Goal: Transaction & Acquisition: Download file/media

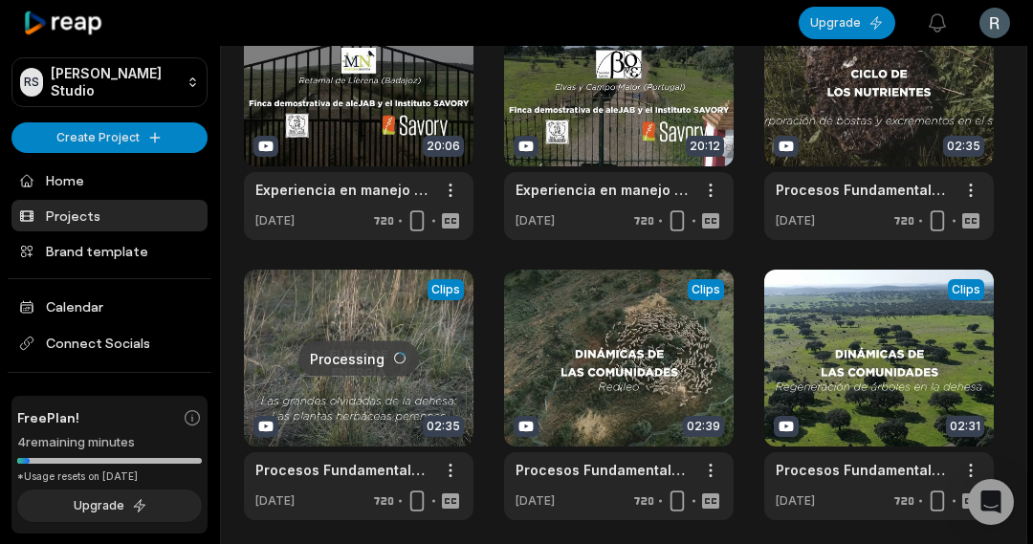
click at [82, 209] on link "Projects" at bounding box center [109, 216] width 196 height 32
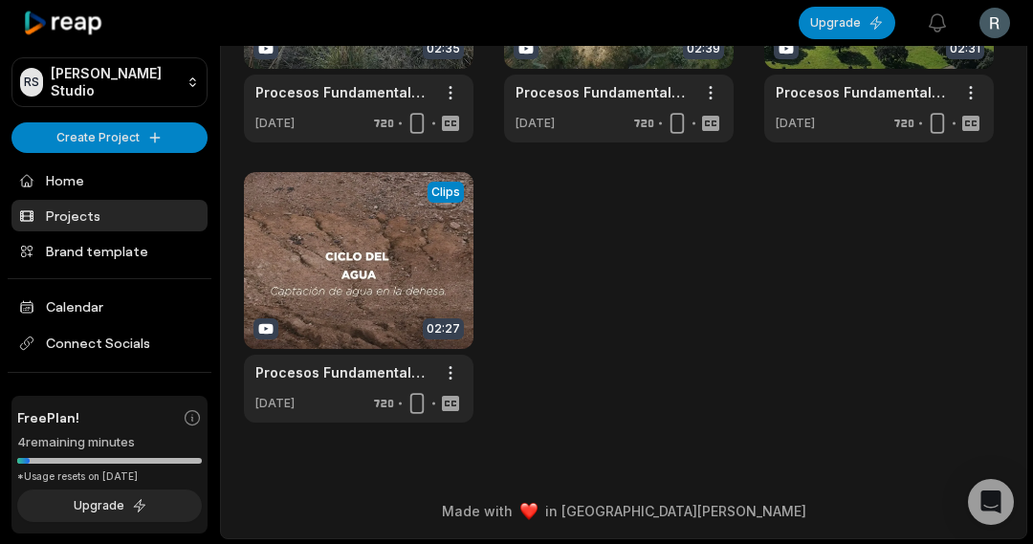
scroll to position [332, 0]
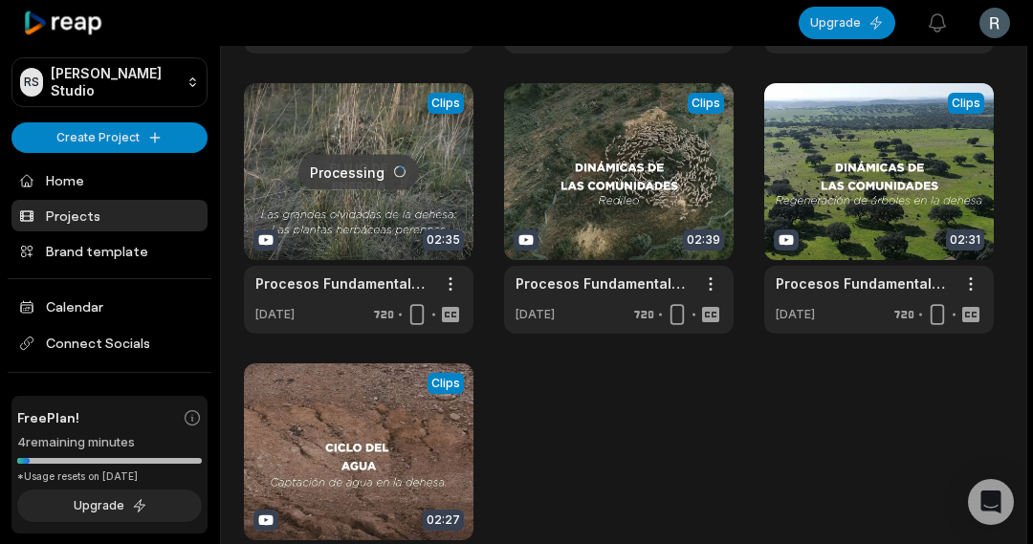
drag, startPoint x: 702, startPoint y: 449, endPoint x: 652, endPoint y: 443, distance: 50.1
click at [702, 449] on div "View Clips Clips 20:06 Experiencia en manejo holístico en la Finca Mundos Nuevo…" at bounding box center [623, 208] width 759 height 811
click at [888, 188] on link at bounding box center [879, 208] width 230 height 251
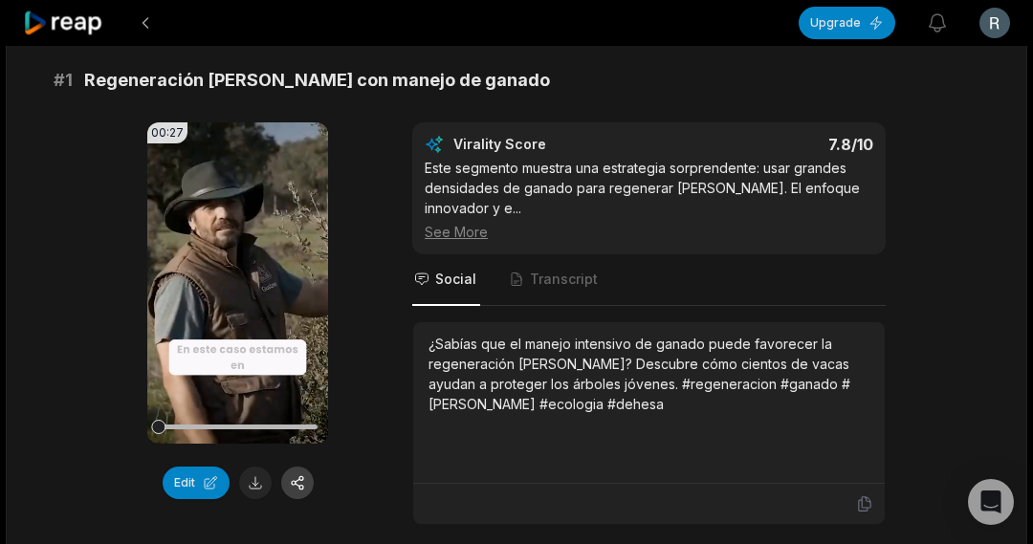
scroll to position [175, 0]
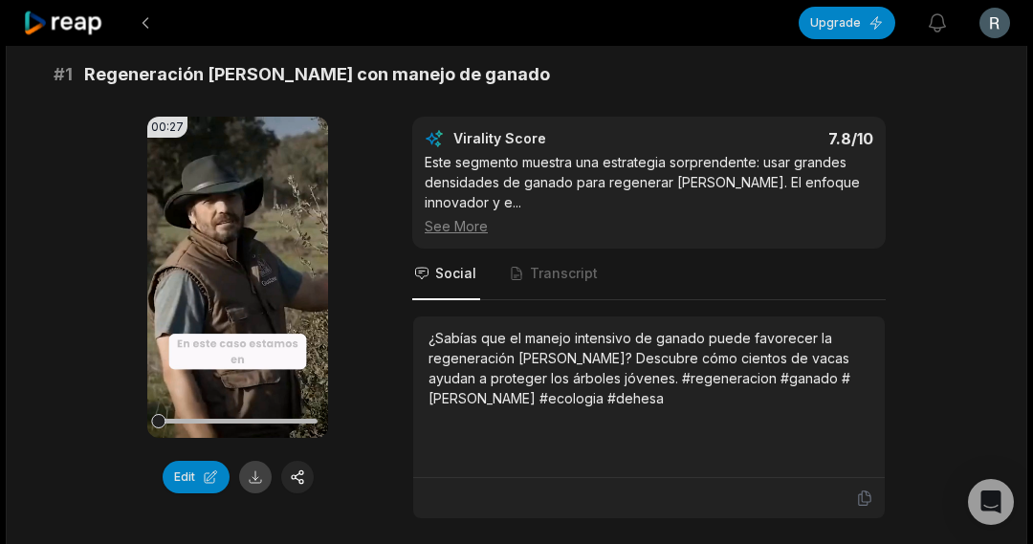
click at [258, 473] on button at bounding box center [255, 477] width 33 height 33
